Goal: Task Accomplishment & Management: Use online tool/utility

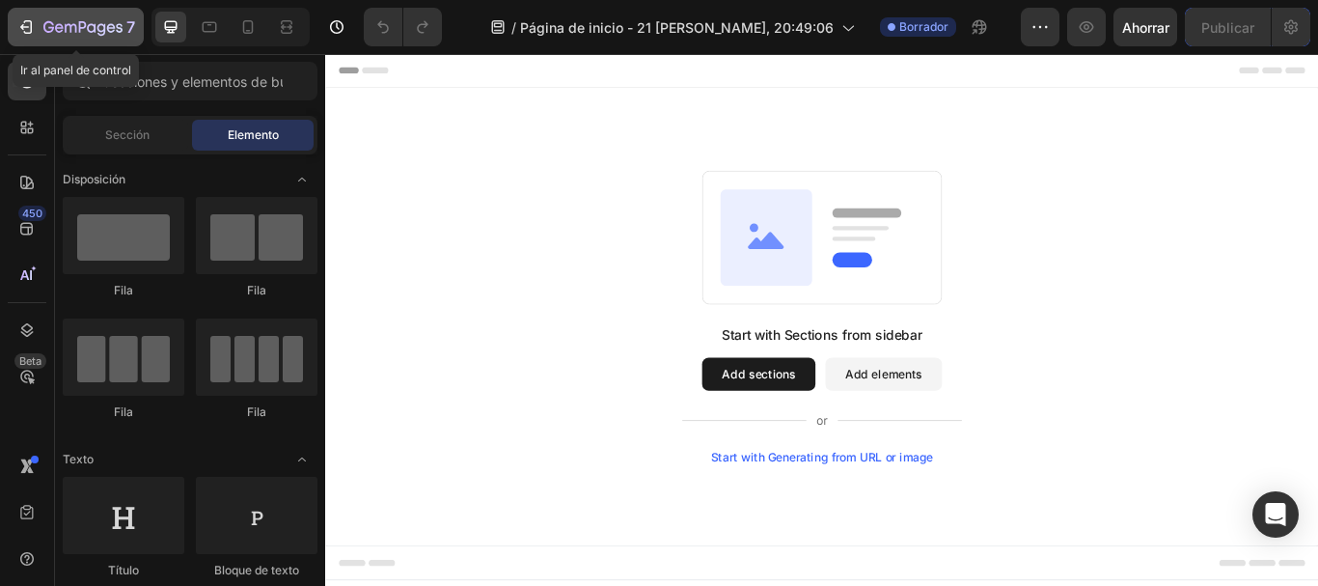
click at [21, 35] on icon "button" at bounding box center [25, 26] width 19 height 19
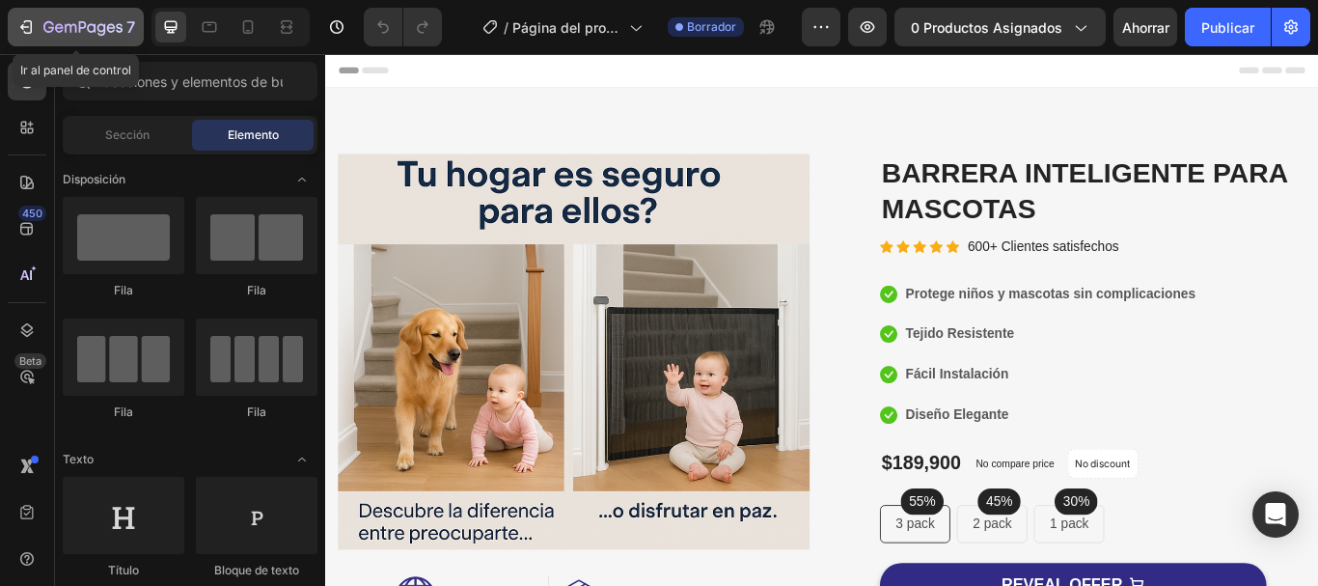
click at [16, 32] on icon "button" at bounding box center [25, 26] width 19 height 19
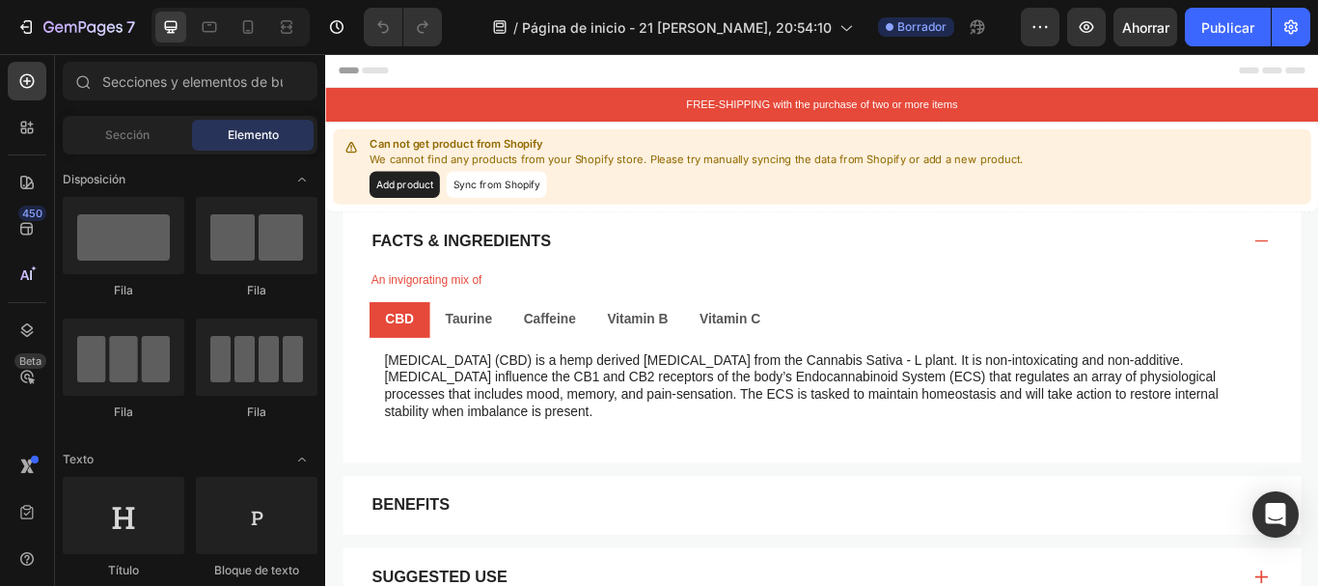
click at [1317, 409] on p "[MEDICAL_DATA] (CBD) is a hemp derived [MEDICAL_DATA] from the Cannabis Sativa …" at bounding box center [903, 442] width 1019 height 80
drag, startPoint x: 0, startPoint y: 0, endPoint x: 23, endPoint y: 18, distance: 29.5
